Goal: Transaction & Acquisition: Purchase product/service

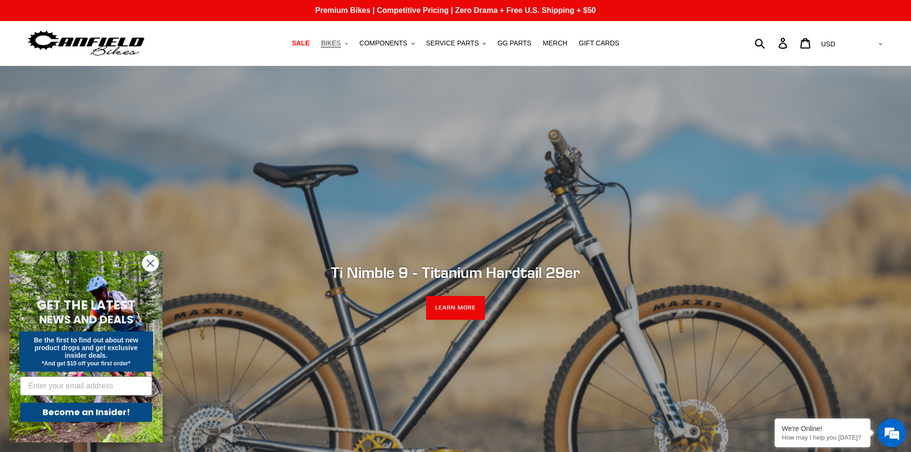
click at [340, 44] on span "BIKES" at bounding box center [331, 43] width 20 height 8
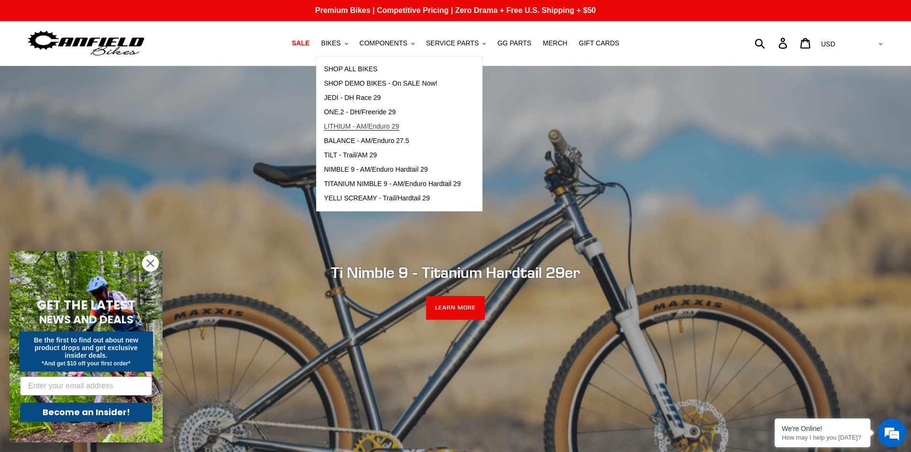
click at [345, 129] on span "LITHIUM - AM/Enduro 29" at bounding box center [361, 126] width 75 height 8
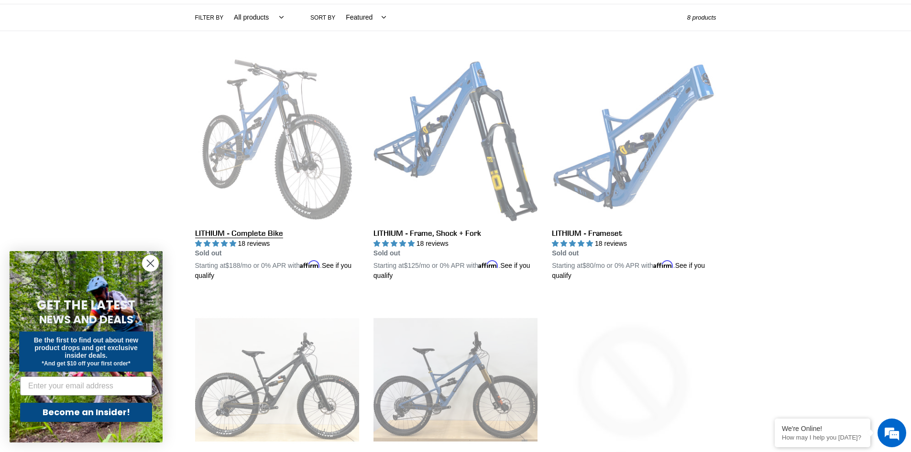
scroll to position [239, 0]
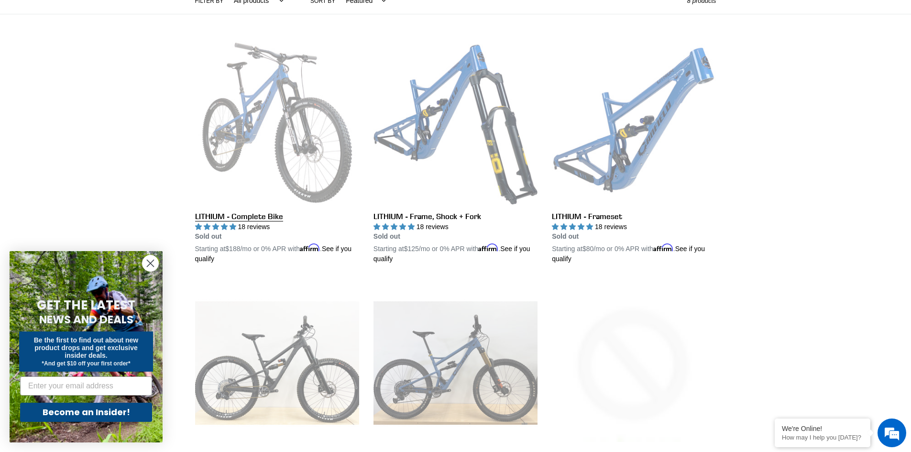
click at [250, 213] on link "LITHIUM - Complete Bike" at bounding box center [277, 153] width 164 height 224
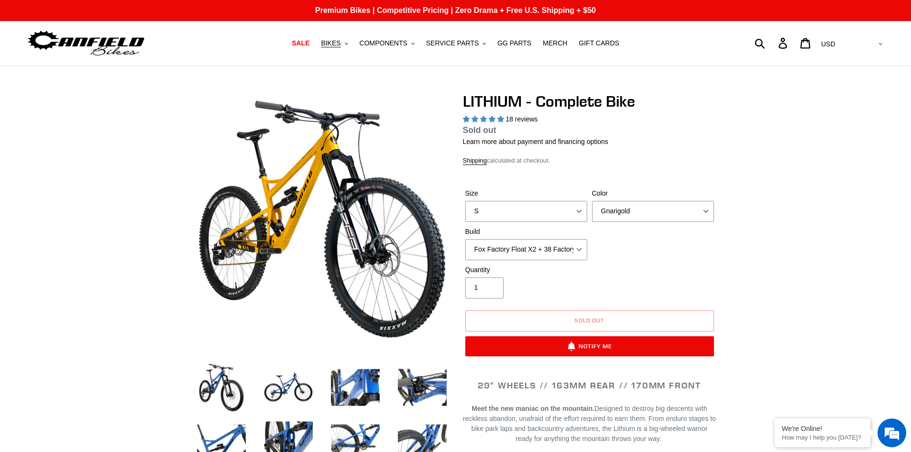
select select "highest-rating"
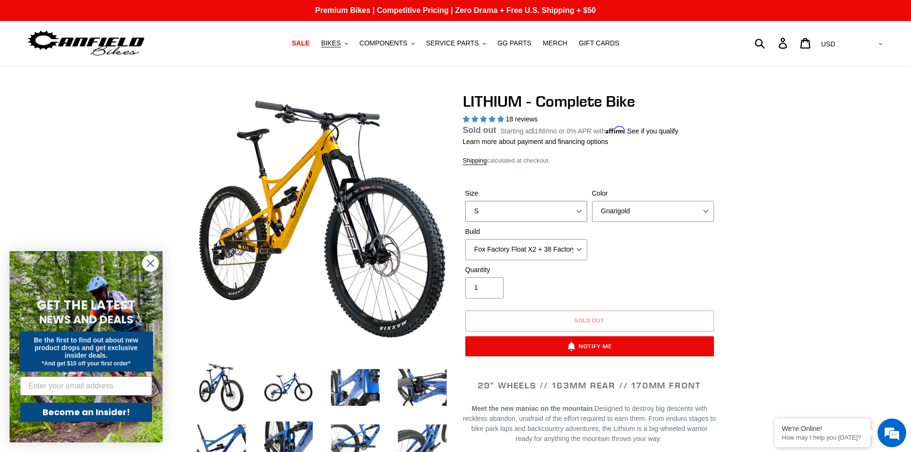
click at [572, 209] on select "S M L XL" at bounding box center [526, 211] width 122 height 21
select select "XL"
click at [465, 212] on select "S M L XL" at bounding box center [526, 211] width 122 height 21
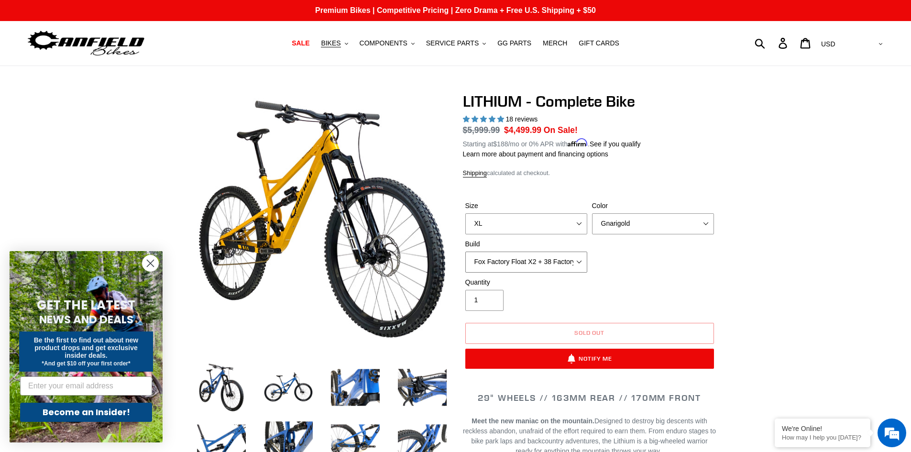
click at [561, 259] on select "Fox Factory Float X2 + 38 Factory Grip 2 170 + SRAM GX Fox Factory Float X2 + 3…" at bounding box center [526, 261] width 122 height 21
click at [465, 251] on select "Fox Factory Float X2 + 38 Factory Grip 2 170 + SRAM GX Fox Factory Float X2 + 3…" at bounding box center [526, 261] width 122 height 21
click at [550, 260] on select "Fox Factory Float X2 + 38 Factory Grip 2 170 + SRAM GX Fox Factory Float X2 + 3…" at bounding box center [526, 261] width 122 height 21
select select "RockShox Vivid ULT Coil + Zeb ULT Chg 3 + SRAM XO"
click at [465, 251] on select "Fox Factory Float X2 + 38 Factory Grip 2 170 + SRAM GX Fox Factory Float X2 + 3…" at bounding box center [526, 261] width 122 height 21
